Goal: Transaction & Acquisition: Purchase product/service

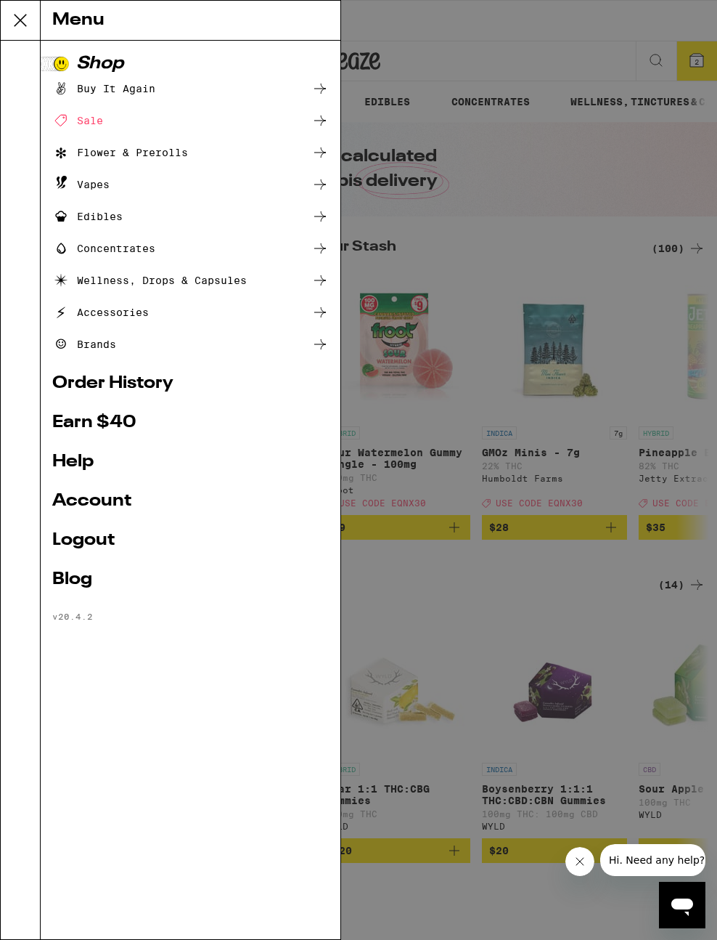
click at [472, 585] on div "Menu Shop Buy It Again Sale Flower & Prerolls Vapes Edibles Concentrates Wellne…" at bounding box center [358, 470] width 717 height 940
